Goal: Task Accomplishment & Management: Use online tool/utility

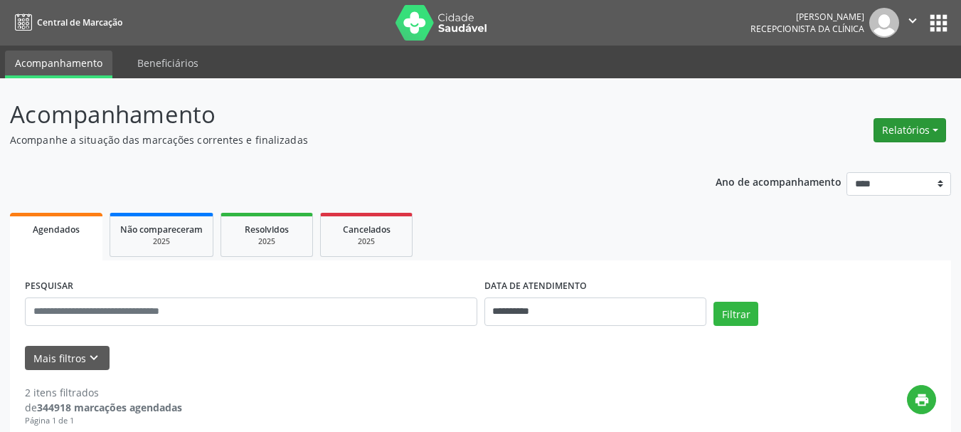
click at [900, 135] on button "Relatórios" at bounding box center [909, 130] width 73 height 24
click at [854, 160] on link "Agendamentos" at bounding box center [870, 161] width 153 height 20
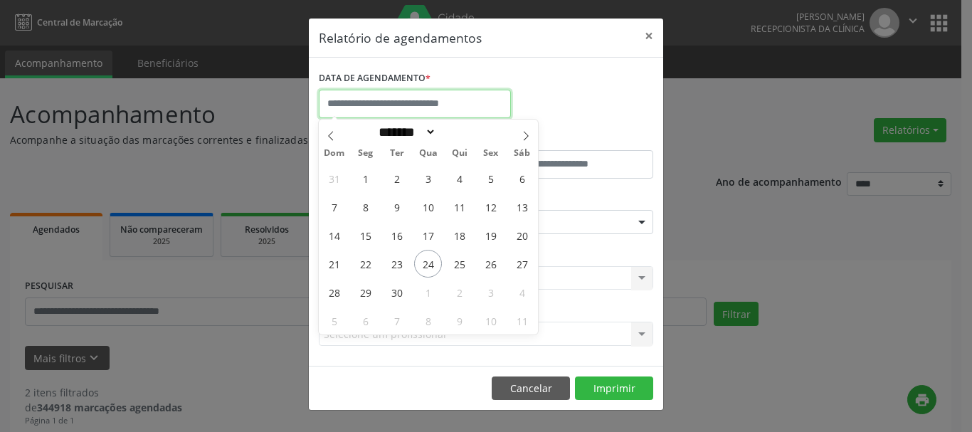
click at [371, 95] on input "text" at bounding box center [415, 104] width 192 height 28
click at [457, 264] on span "25" at bounding box center [459, 264] width 28 height 28
type input "**********"
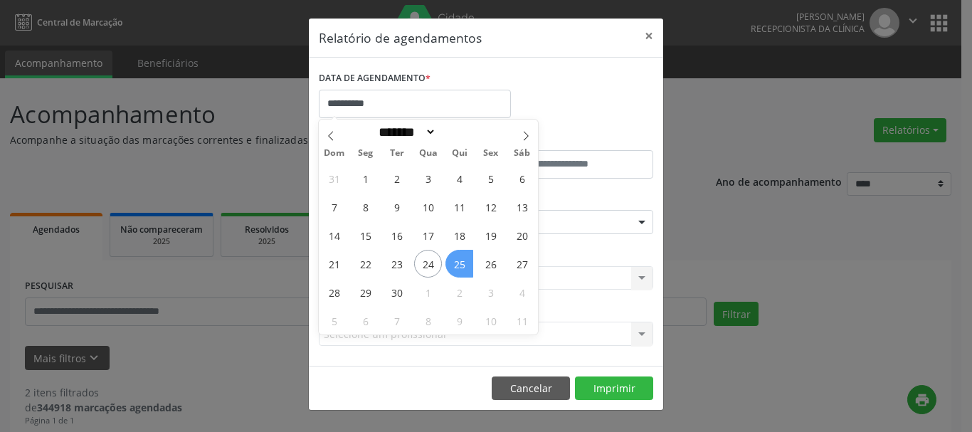
click at [457, 264] on span "25" at bounding box center [459, 264] width 28 height 28
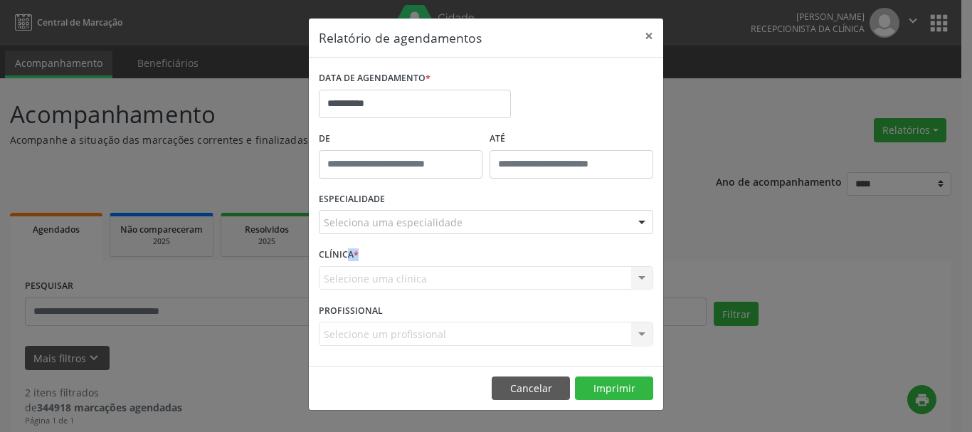
click at [457, 264] on div "CLÍNICA * Selecione uma clínica Nenhum resultado encontrado para: " " Não há ne…" at bounding box center [485, 271] width 341 height 55
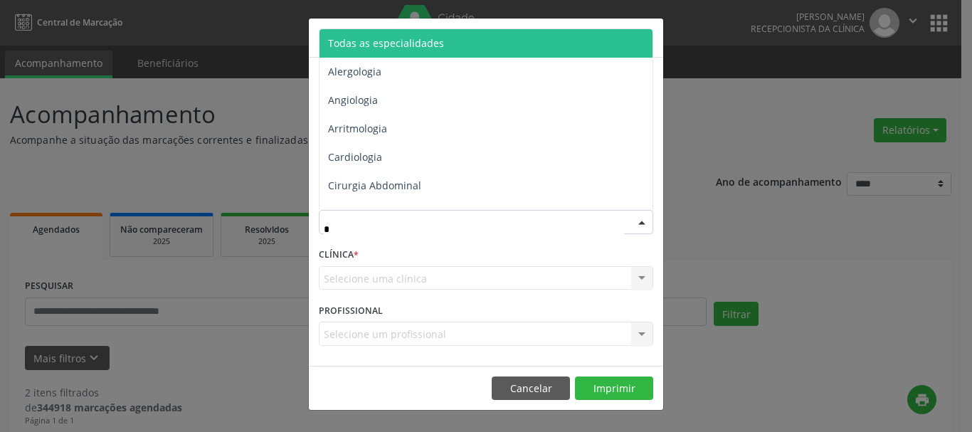
type input "**"
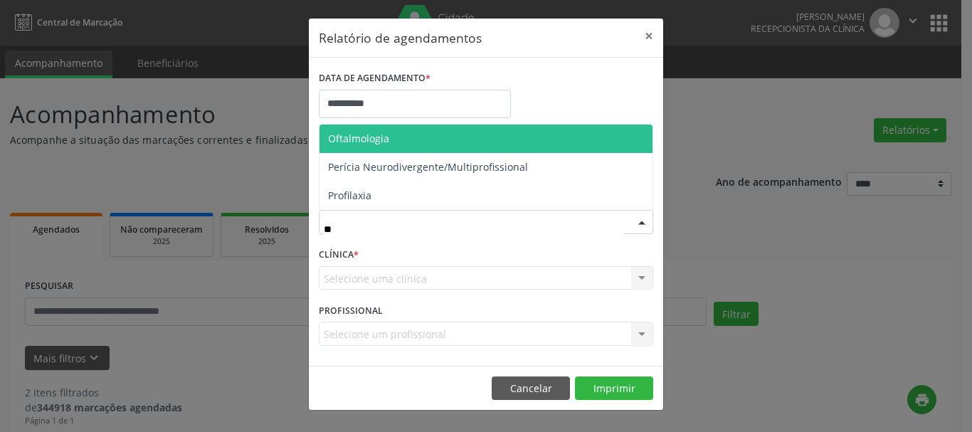
click at [381, 136] on span "Oftalmologia" at bounding box center [358, 139] width 61 height 14
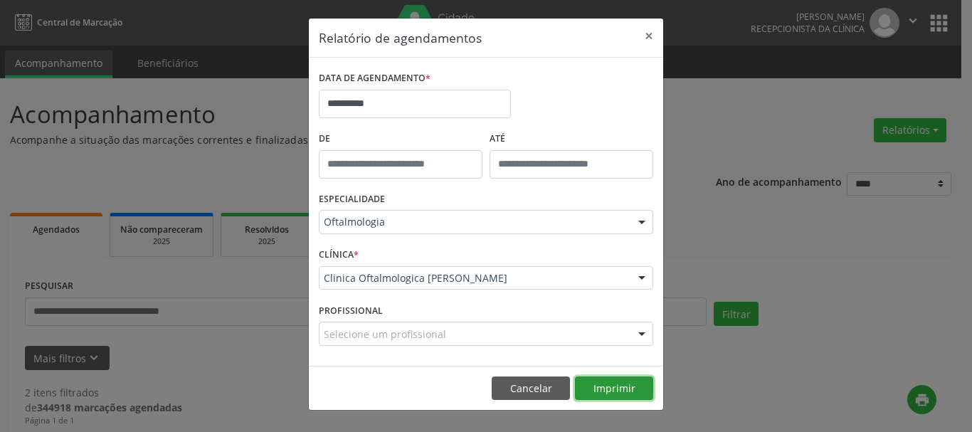
click at [602, 391] on button "Imprimir" at bounding box center [614, 388] width 78 height 24
click at [546, 388] on button "Cancelar" at bounding box center [530, 388] width 78 height 24
